Goal: Task Accomplishment & Management: Manage account settings

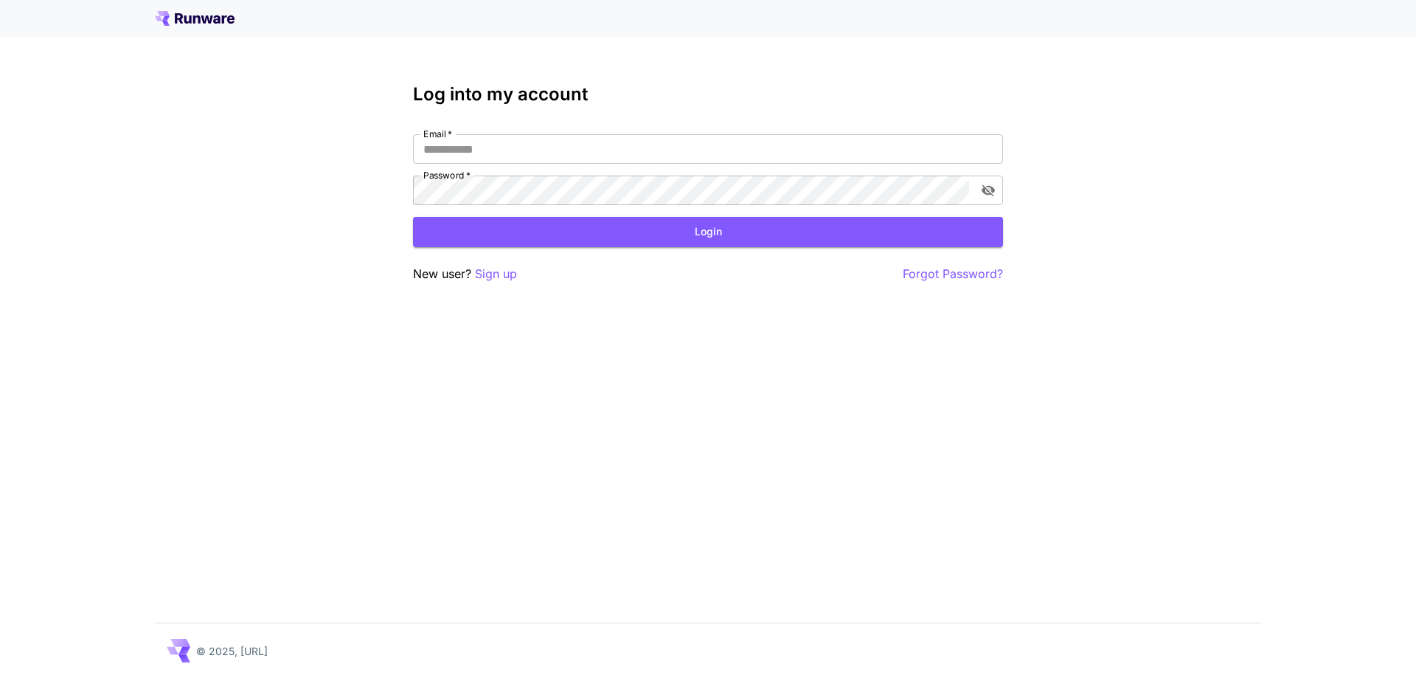
type input "**********"
click at [631, 221] on button "Login" at bounding box center [708, 232] width 590 height 30
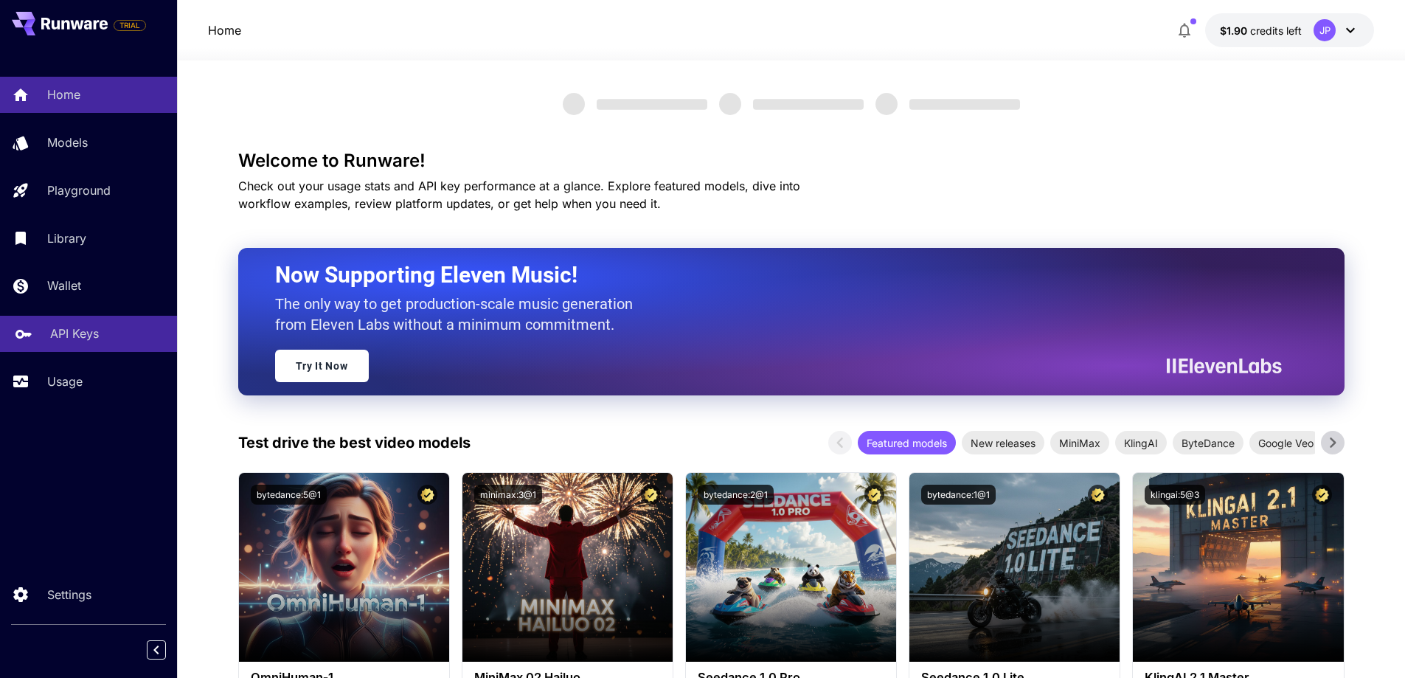
click at [99, 339] on p "API Keys" at bounding box center [74, 334] width 49 height 18
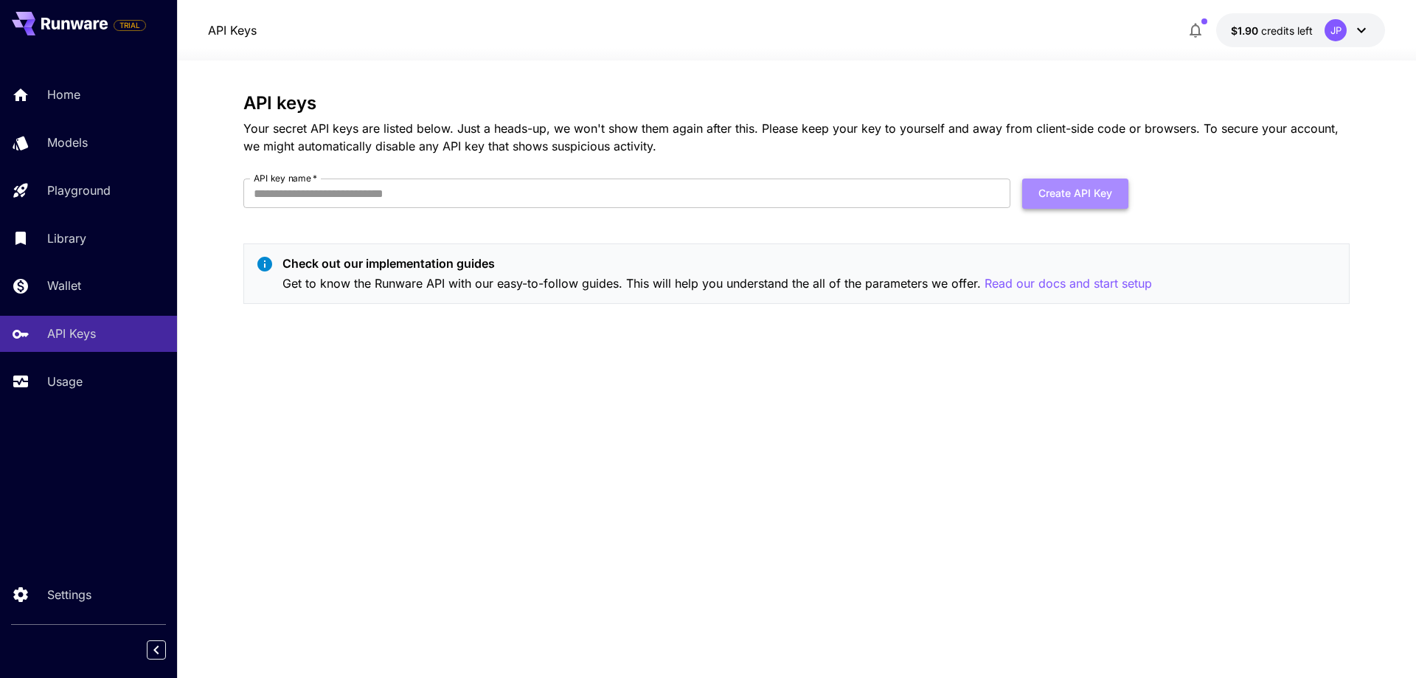
click at [1071, 193] on button "Create API Key" at bounding box center [1075, 194] width 106 height 30
click at [833, 198] on input "API key name   *" at bounding box center [626, 194] width 767 height 30
click at [578, 188] on input "API key name   *" at bounding box center [626, 194] width 767 height 30
click at [578, 178] on div "API keys Your secret API keys are listed below. Just a heads-up, we won't show …" at bounding box center [796, 204] width 1106 height 223
click at [599, 187] on input "API key name   *" at bounding box center [626, 194] width 767 height 30
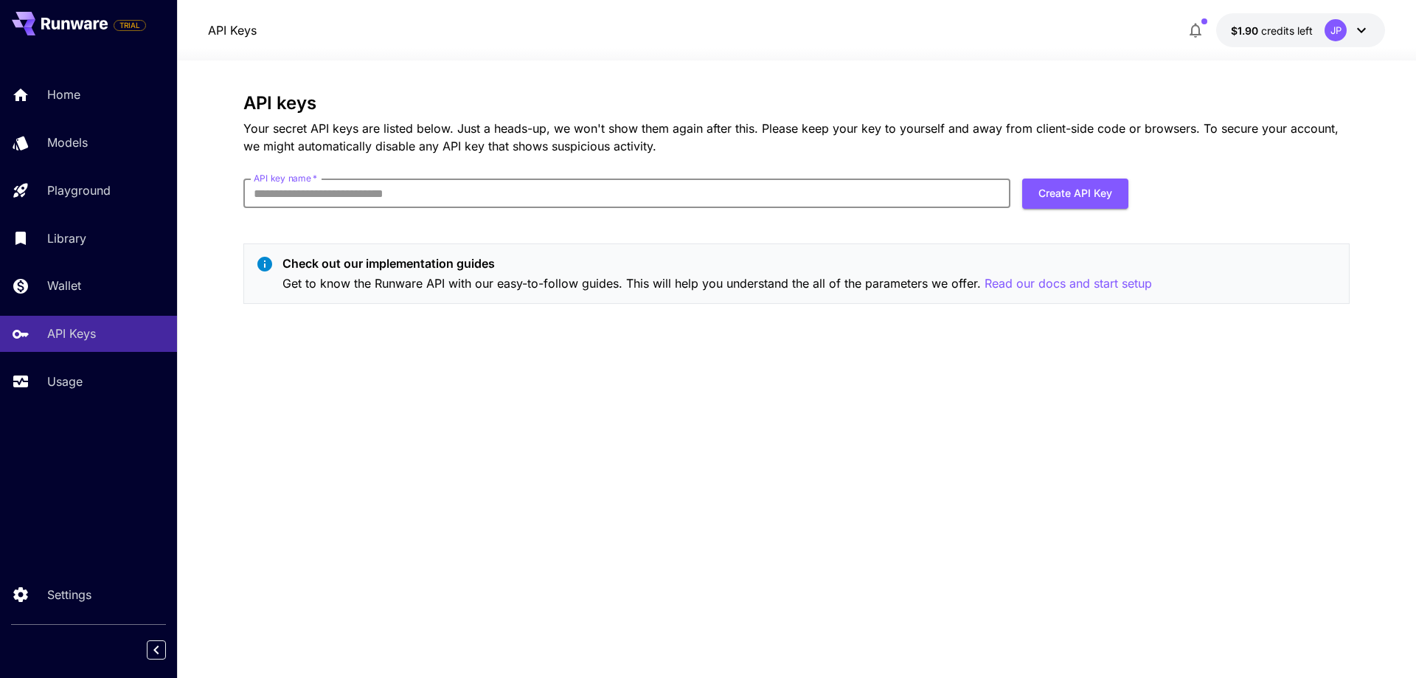
click at [599, 187] on input "API key name   *" at bounding box center [626, 194] width 767 height 30
type input "**********"
click at [1070, 204] on button "Create API Key" at bounding box center [1075, 194] width 106 height 30
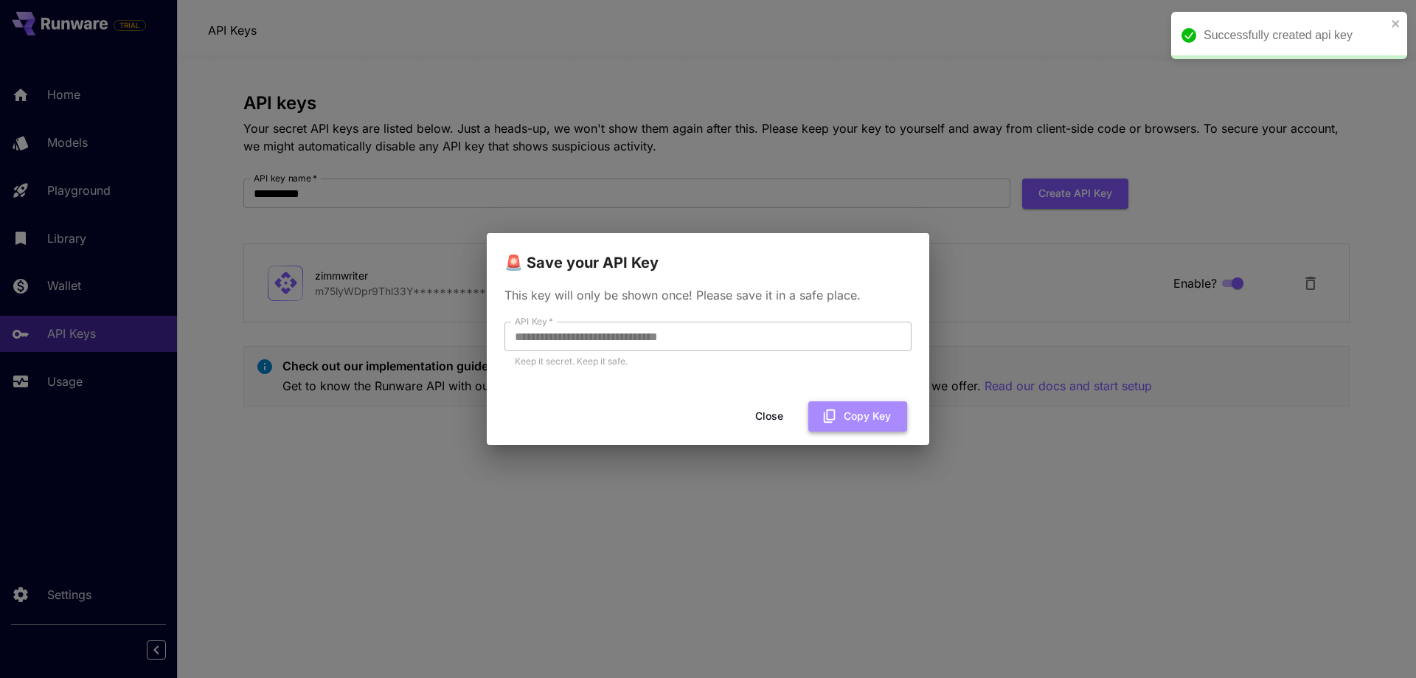
click at [852, 409] on button "Copy Key" at bounding box center [857, 416] width 99 height 30
